Goal: Transaction & Acquisition: Purchase product/service

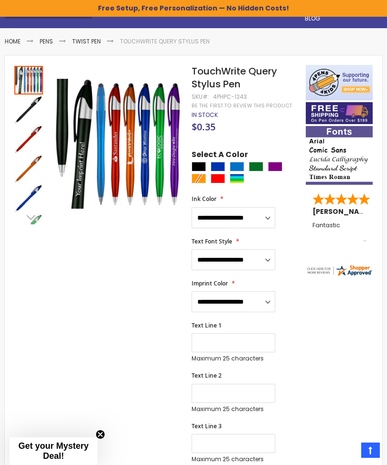
scroll to position [115, 0]
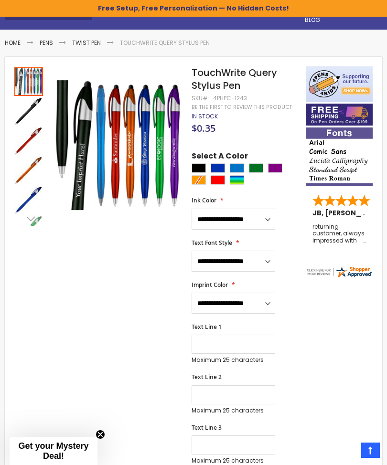
click at [270, 104] on link "Be the first to review this product" at bounding box center [242, 107] width 100 height 7
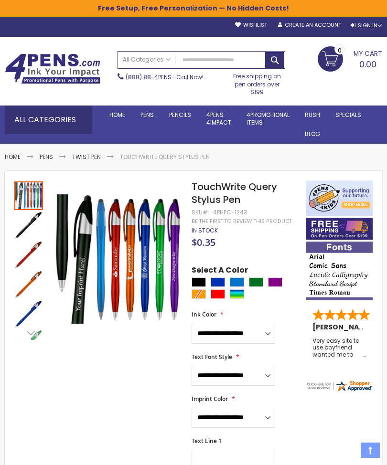
scroll to position [0, 0]
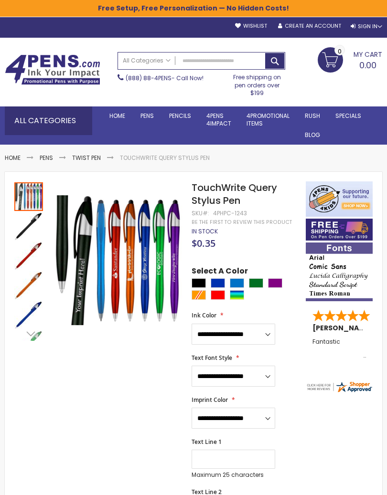
click at [0, 0] on link "All Pens" at bounding box center [0, 0] width 0 height 0
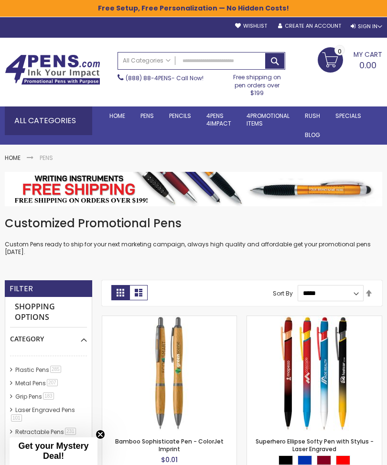
click at [0, 0] on link "USA Made Pens" at bounding box center [0, 0] width 0 height 0
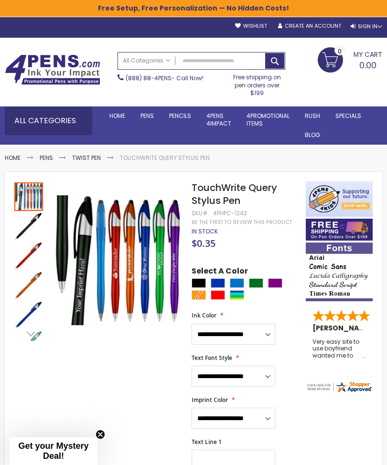
click at [49, 155] on link "Pens" at bounding box center [46, 158] width 13 height 8
